Goal: Task Accomplishment & Management: Use online tool/utility

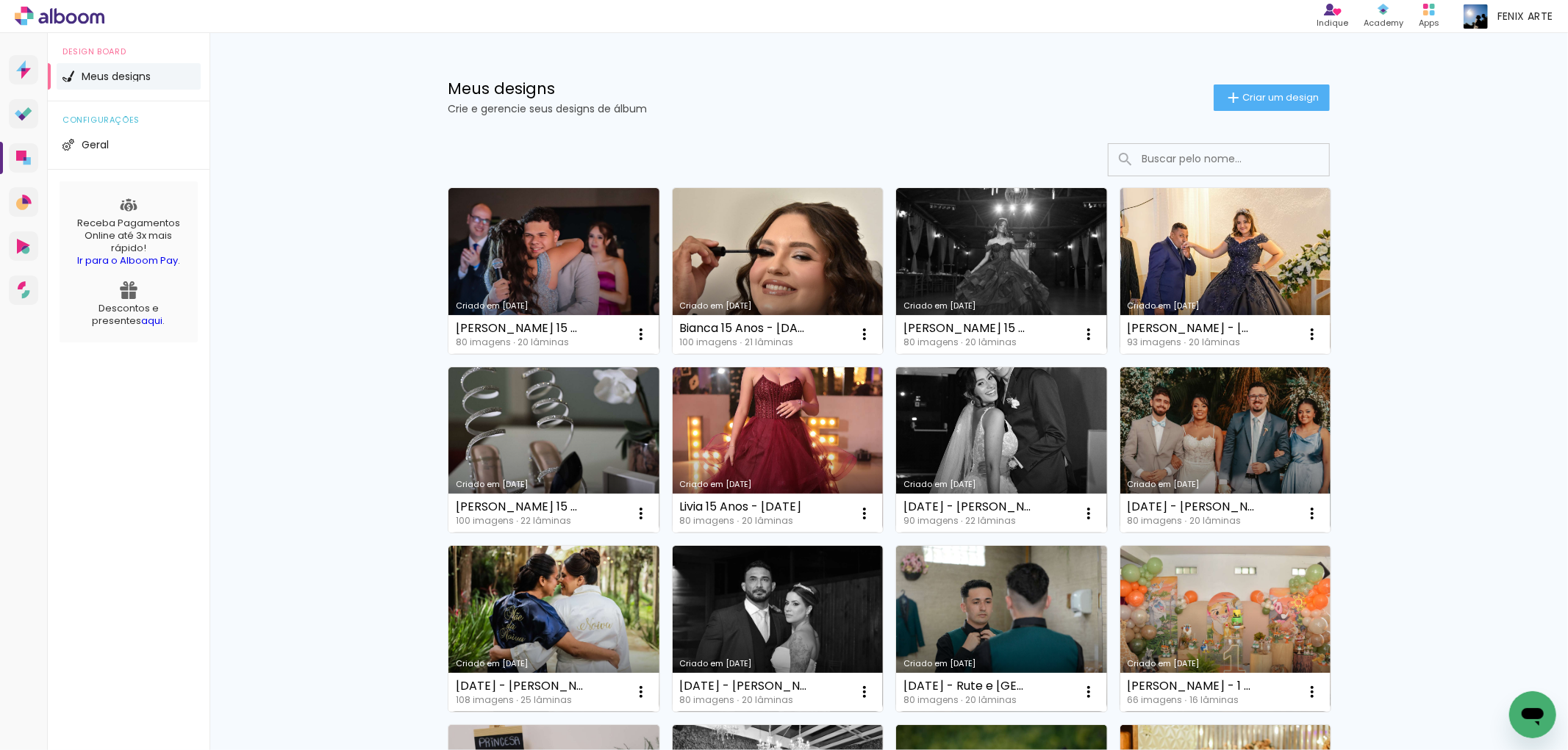
click at [528, 443] on link "Criado em [DATE]" at bounding box center [554, 450] width 211 height 166
click at [502, 432] on link "Criado em [DATE]" at bounding box center [554, 450] width 211 height 166
